Goal: Check status: Check status

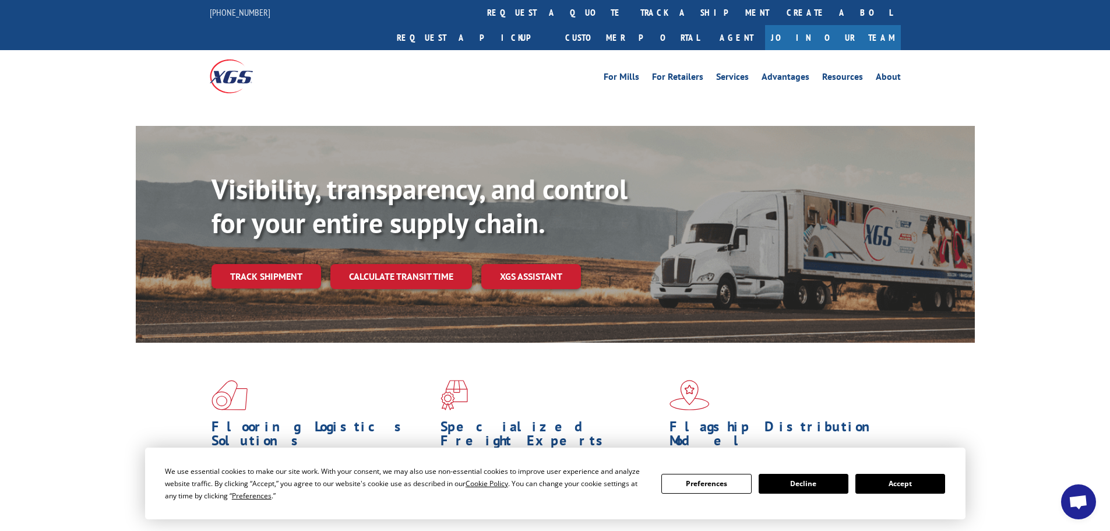
click at [904, 482] on button "Accept" at bounding box center [900, 484] width 90 height 20
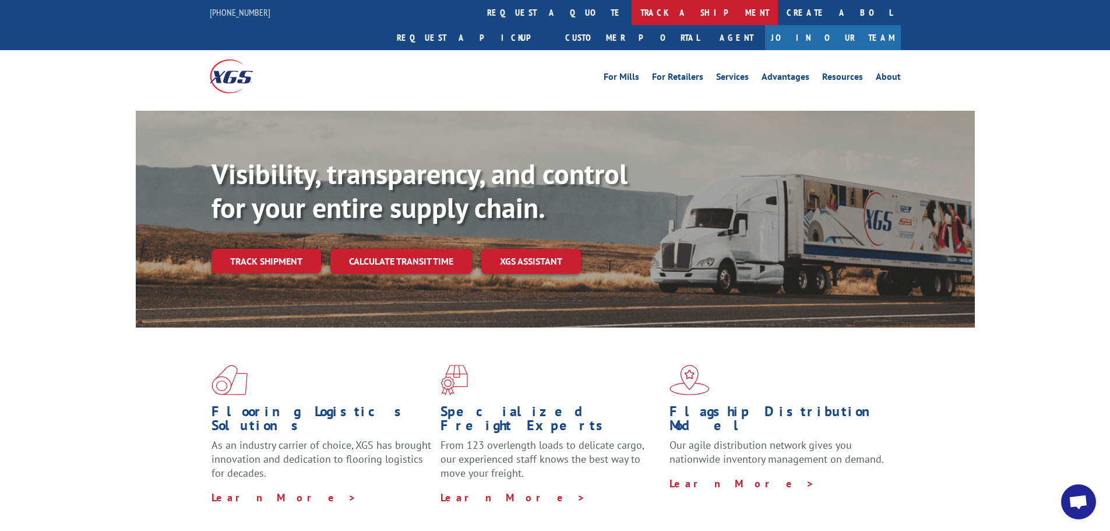
click at [632, 11] on link "track a shipment" at bounding box center [705, 12] width 146 height 25
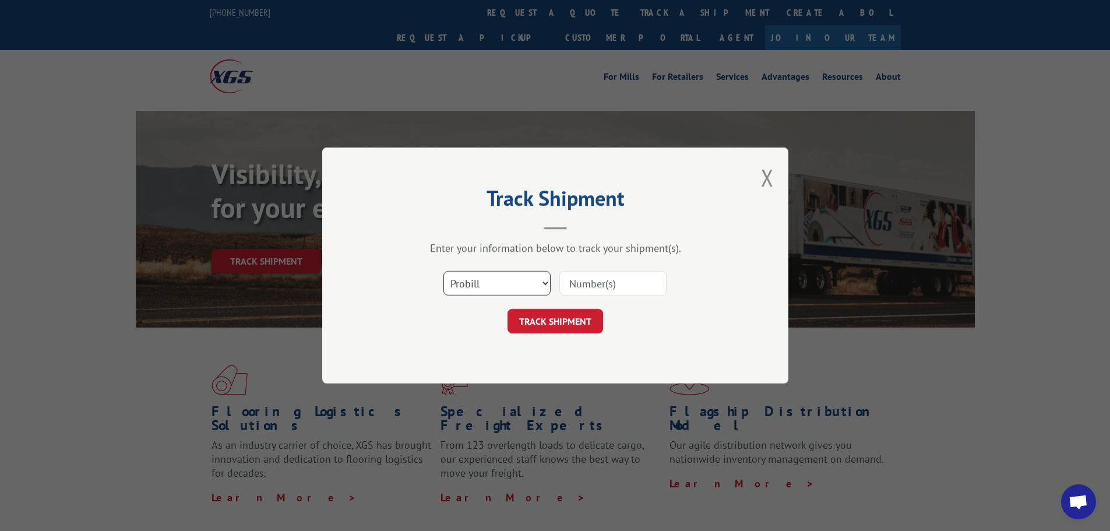
drag, startPoint x: 501, startPoint y: 279, endPoint x: 496, endPoint y: 285, distance: 7.5
click at [501, 280] on select "Select category... Probill BOL PO" at bounding box center [496, 283] width 107 height 24
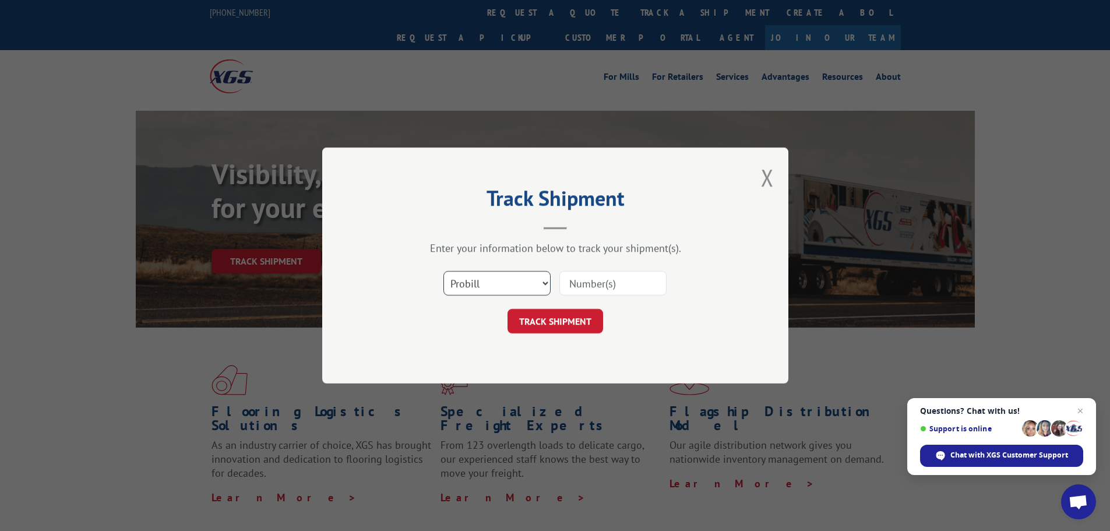
select select "bol"
click at [443, 271] on select "Select category... Probill BOL PO" at bounding box center [496, 283] width 107 height 24
click at [583, 289] on input at bounding box center [612, 283] width 107 height 24
paste input "* FROM VNDR ATTN:S0303 PRODUCT SHIPPED; EXPECTED DELIVERY ON [DATE]T00:00:00-04…"
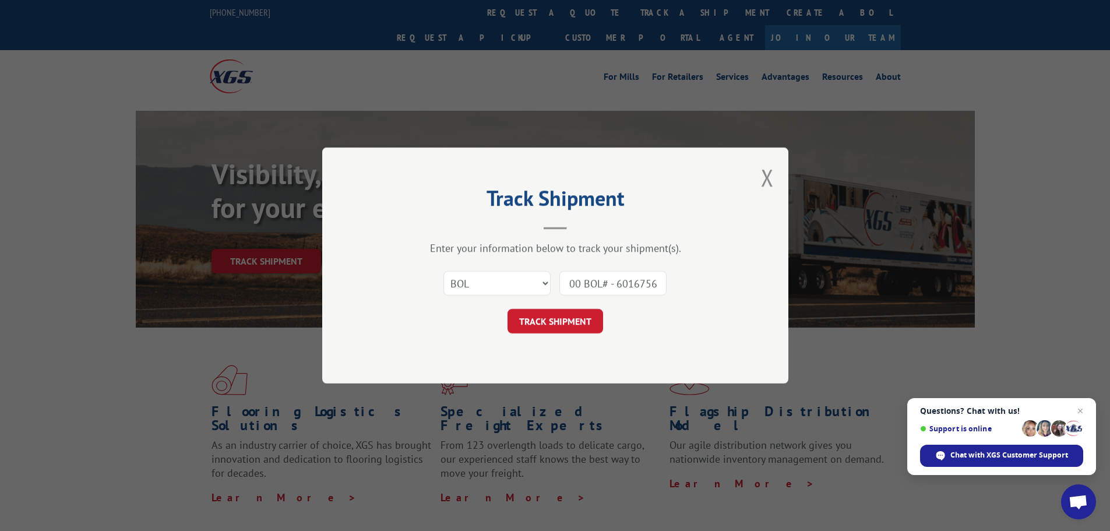
click at [614, 292] on input "* FROM VNDR ATTN:S0303 PRODUCT SHIPPED; EXPECTED DELIVERY ON [DATE]T00:00:00-04…" at bounding box center [612, 283] width 107 height 24
type input "6016756"
click at [594, 320] on button "TRACK SHIPMENT" at bounding box center [555, 321] width 96 height 24
